Goal: Information Seeking & Learning: Learn about a topic

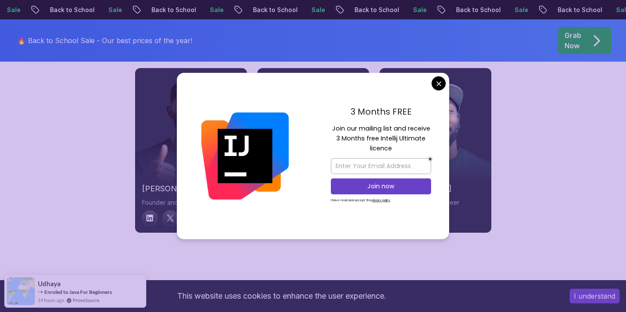
scroll to position [3357, 0]
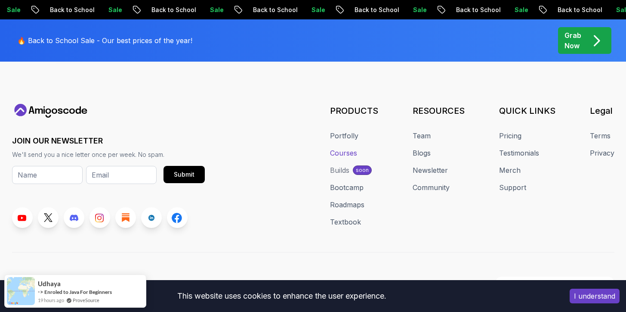
click at [350, 148] on link "Courses" at bounding box center [343, 153] width 27 height 10
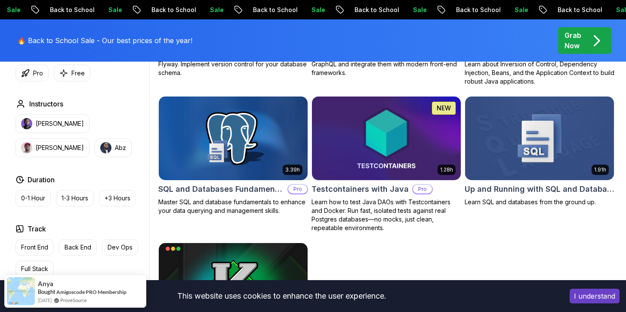
scroll to position [2300, 0]
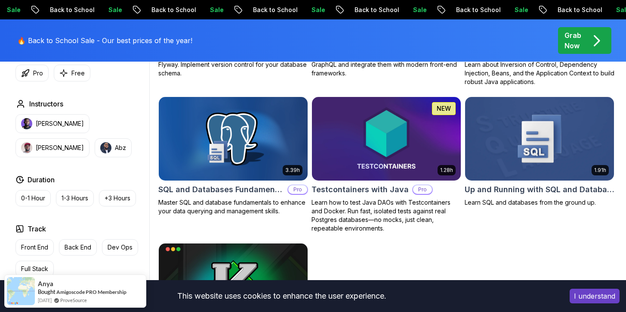
click at [504, 127] on img at bounding box center [539, 138] width 156 height 87
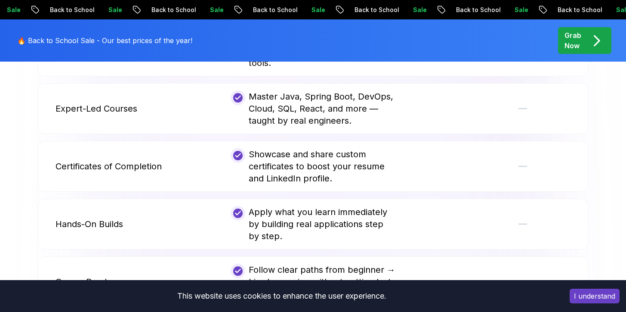
scroll to position [1783, 0]
